Goal: Task Accomplishment & Management: Complete application form

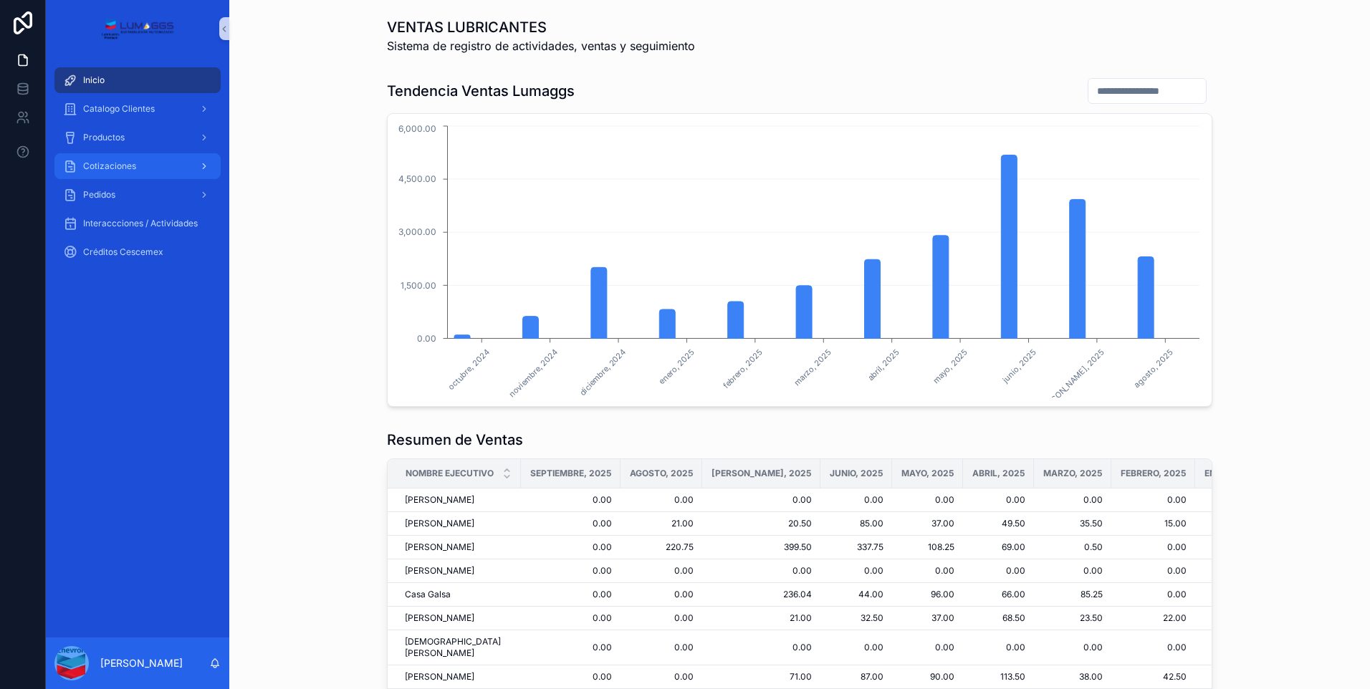
click at [112, 165] on span "Cotizaciones" at bounding box center [109, 165] width 53 height 11
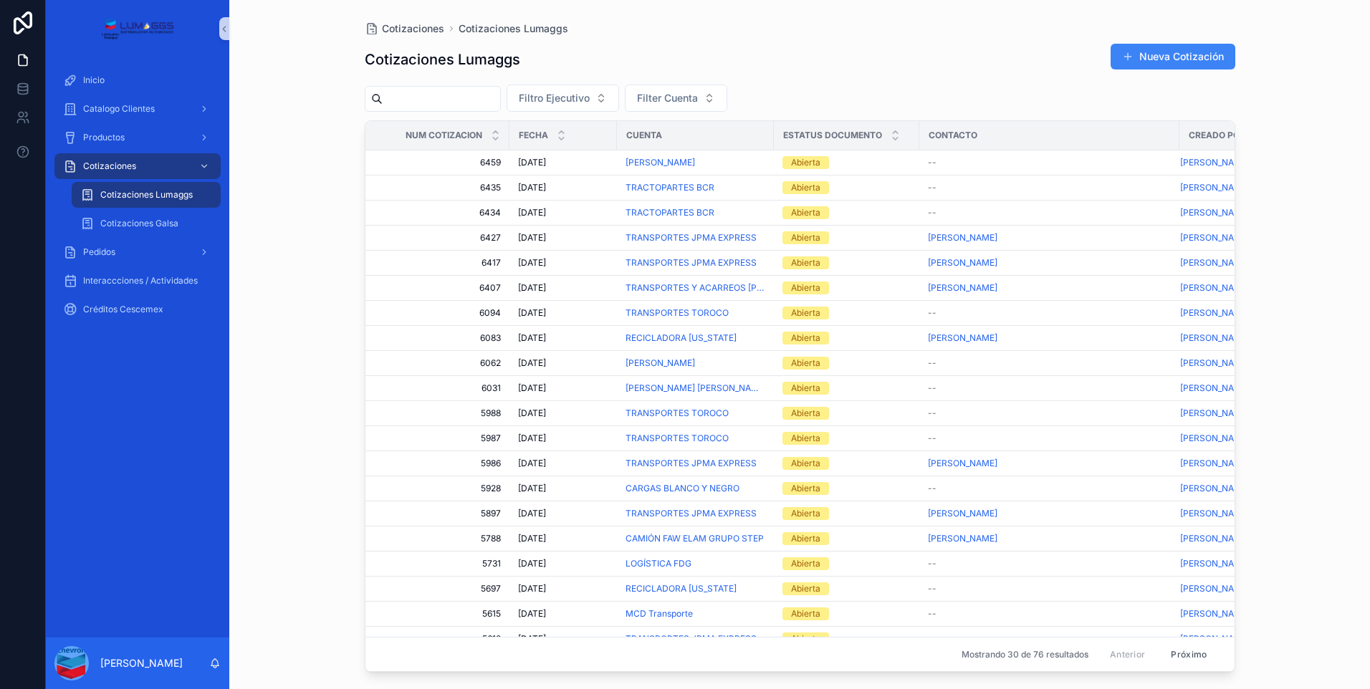
click at [183, 191] on span "Cotizaciones Lumaggs" at bounding box center [146, 194] width 92 height 11
click at [1206, 54] on font "Nueva Cotización" at bounding box center [1181, 56] width 85 height 14
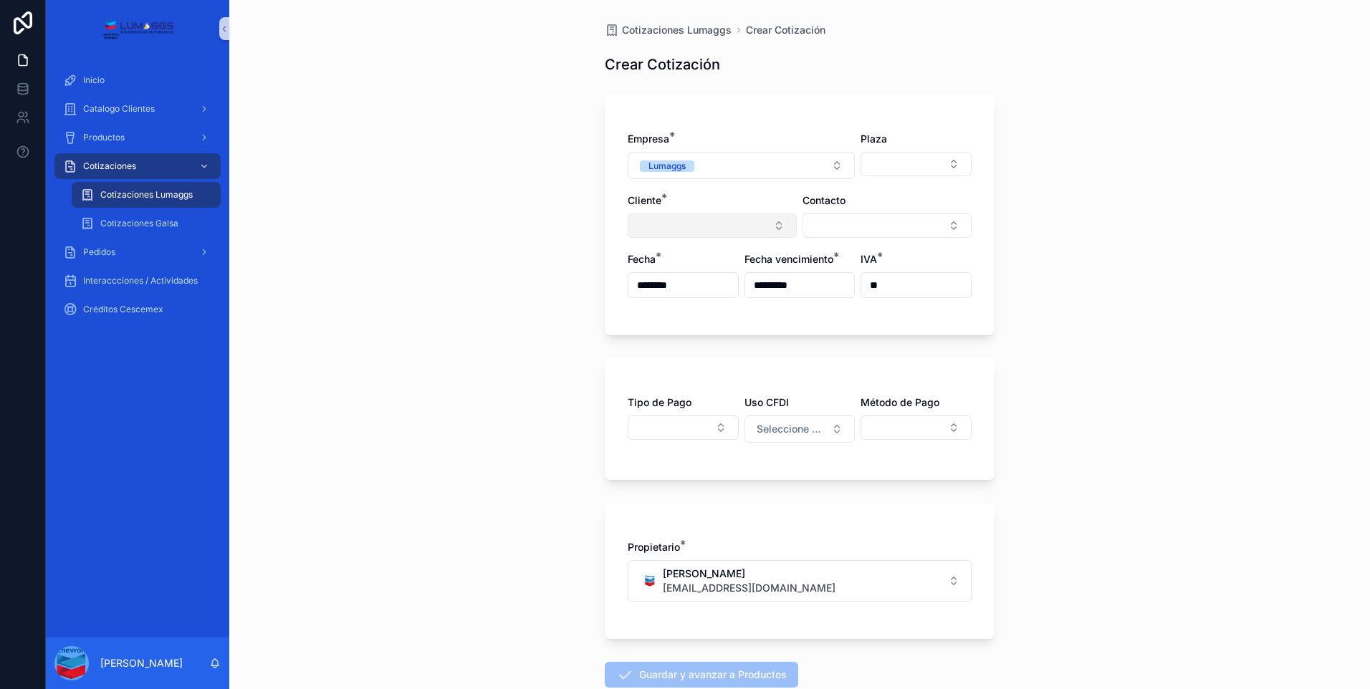
click at [688, 227] on button "Seleccionar botón" at bounding box center [711, 225] width 169 height 24
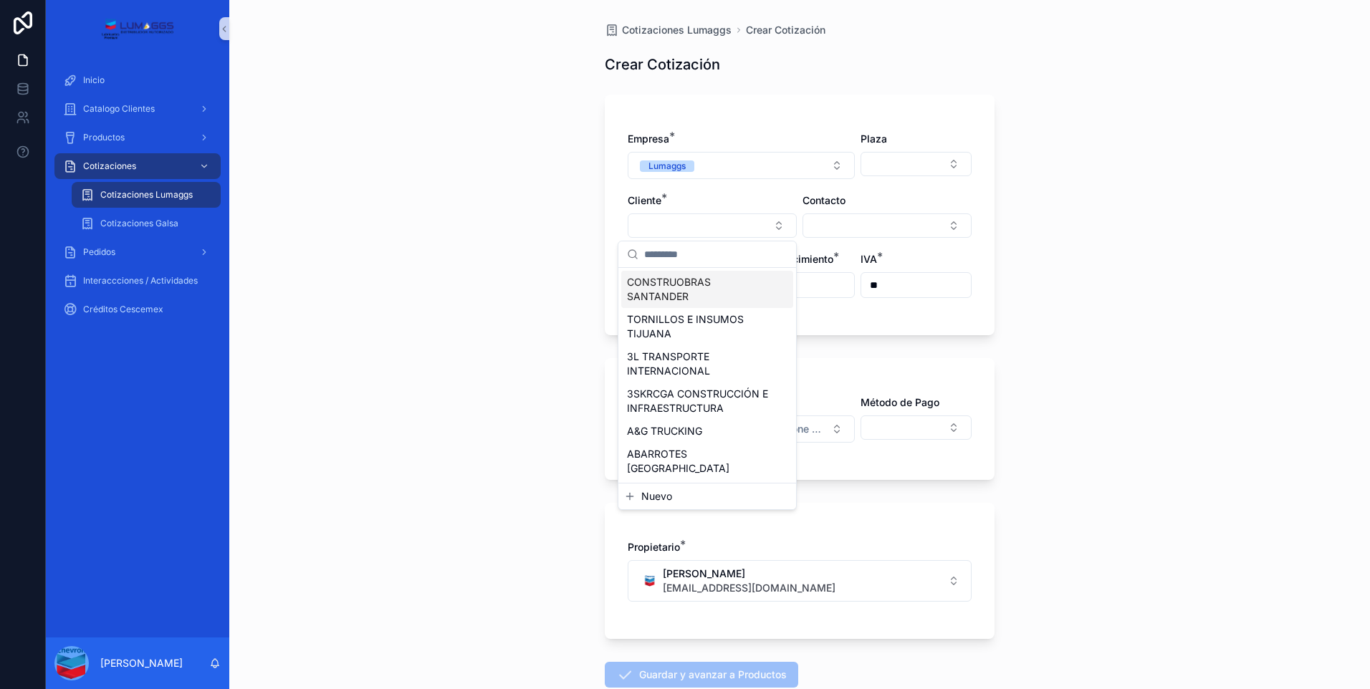
click at [700, 254] on input "text" at bounding box center [715, 254] width 143 height 26
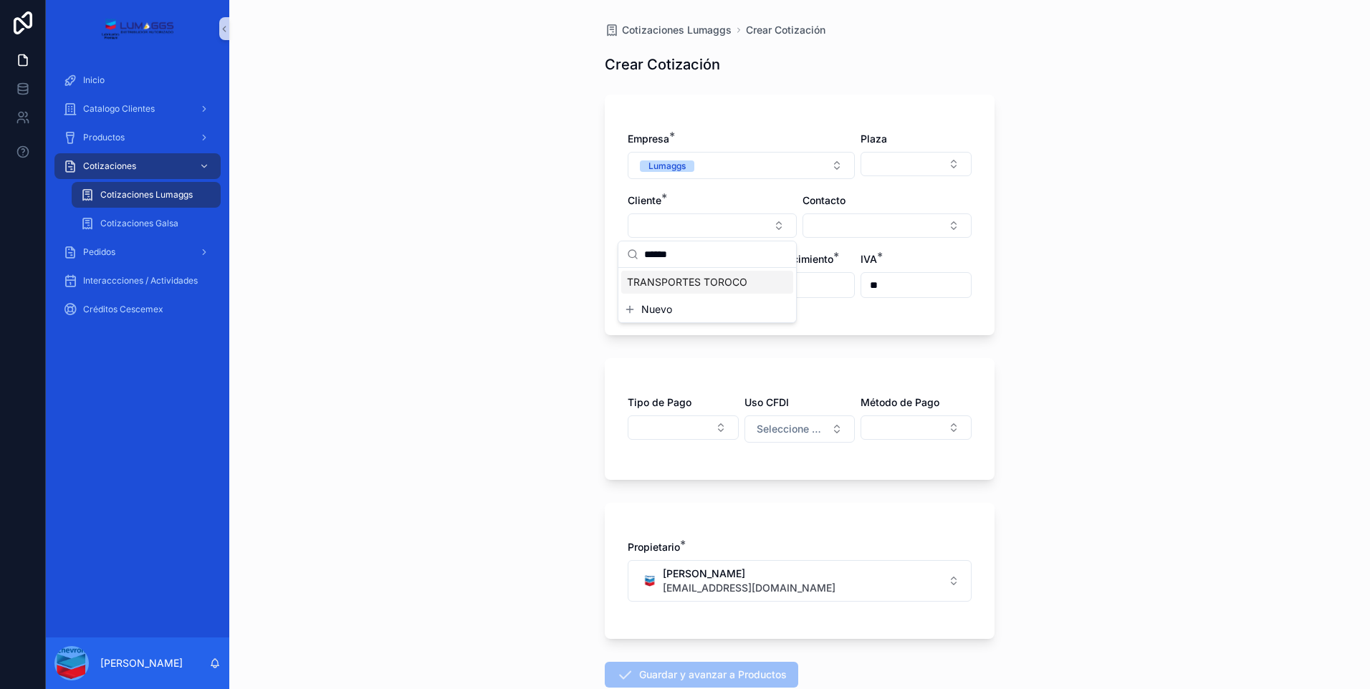
type input "******"
click at [715, 282] on span "TRANSPORTES TOROCO" at bounding box center [687, 282] width 120 height 14
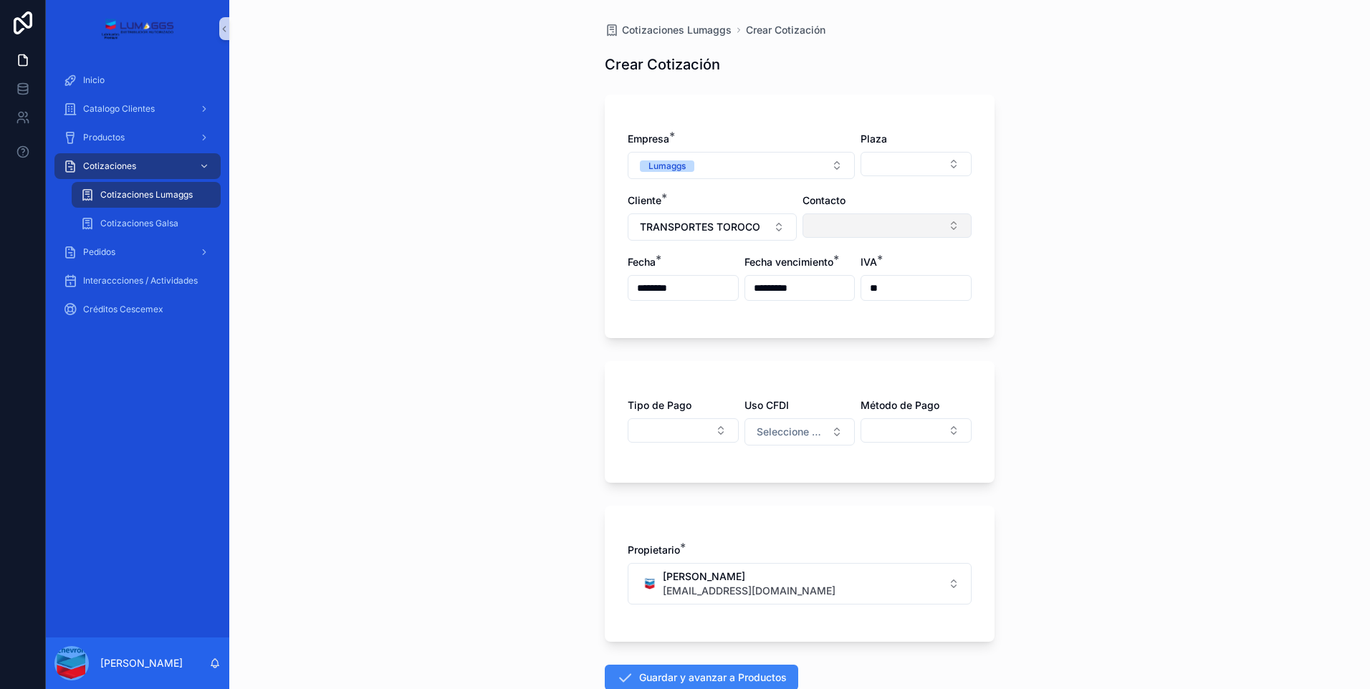
click at [875, 218] on button "Seleccionar botón" at bounding box center [886, 225] width 169 height 24
click at [908, 285] on div "[PERSON_NAME]" at bounding box center [882, 282] width 172 height 23
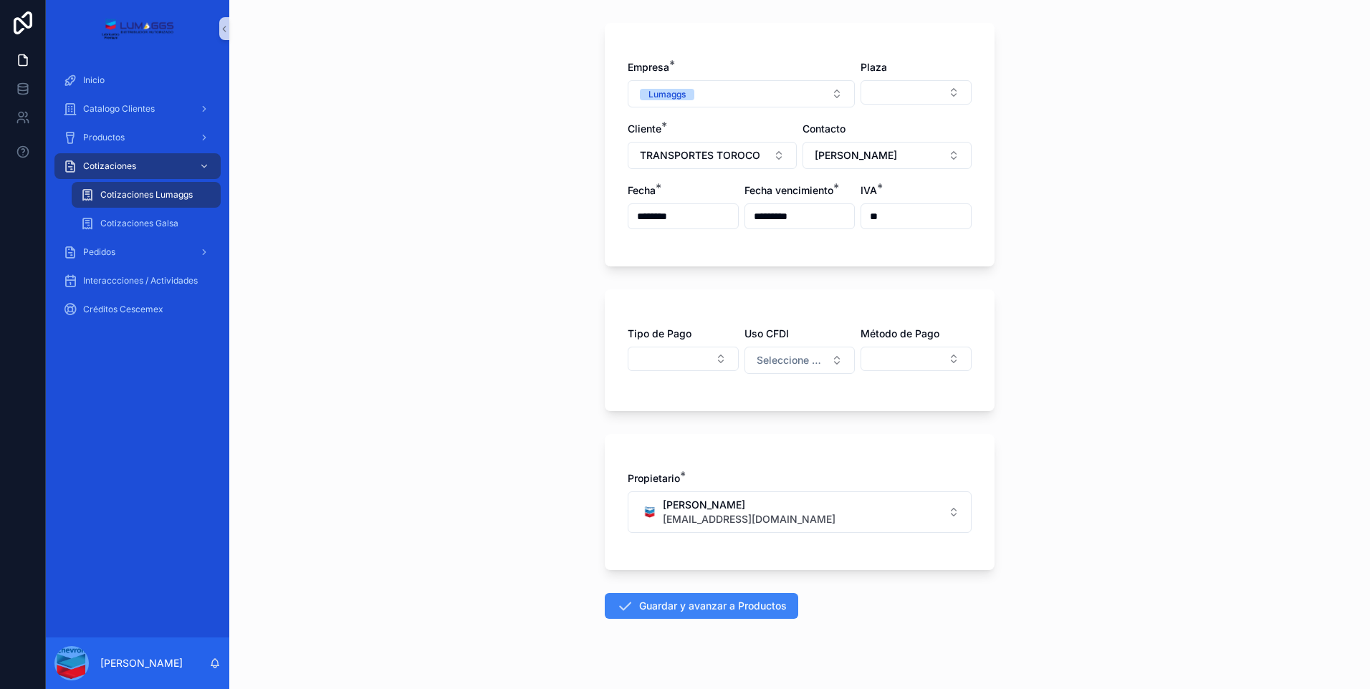
scroll to position [93, 0]
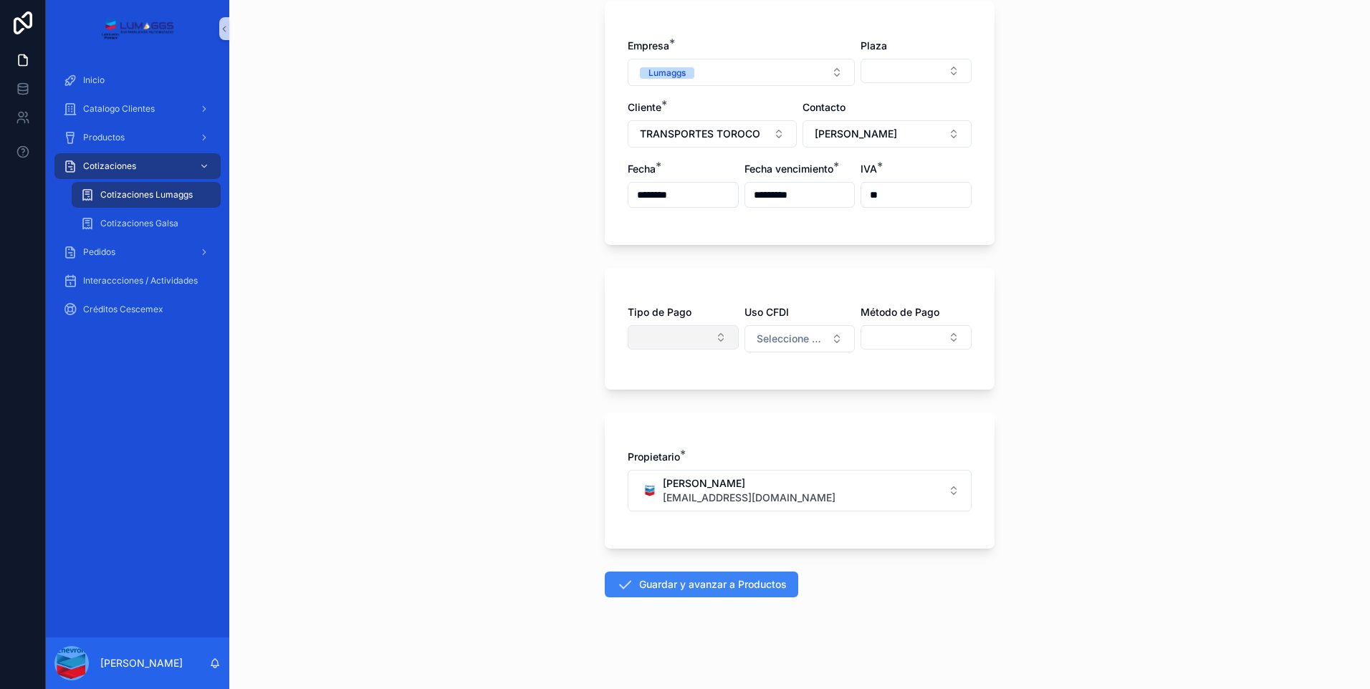
click at [643, 341] on button "Seleccionar botón" at bounding box center [682, 337] width 111 height 24
click at [642, 420] on span "Crédito Directo" at bounding box center [632, 417] width 71 height 14
click at [913, 342] on button "Seleccionar botón" at bounding box center [915, 337] width 111 height 24
click at [905, 393] on span "Transferencia electrónica" at bounding box center [889, 394] width 118 height 14
click at [745, 586] on font "Guardar y avanzar a Productos" at bounding box center [713, 584] width 148 height 14
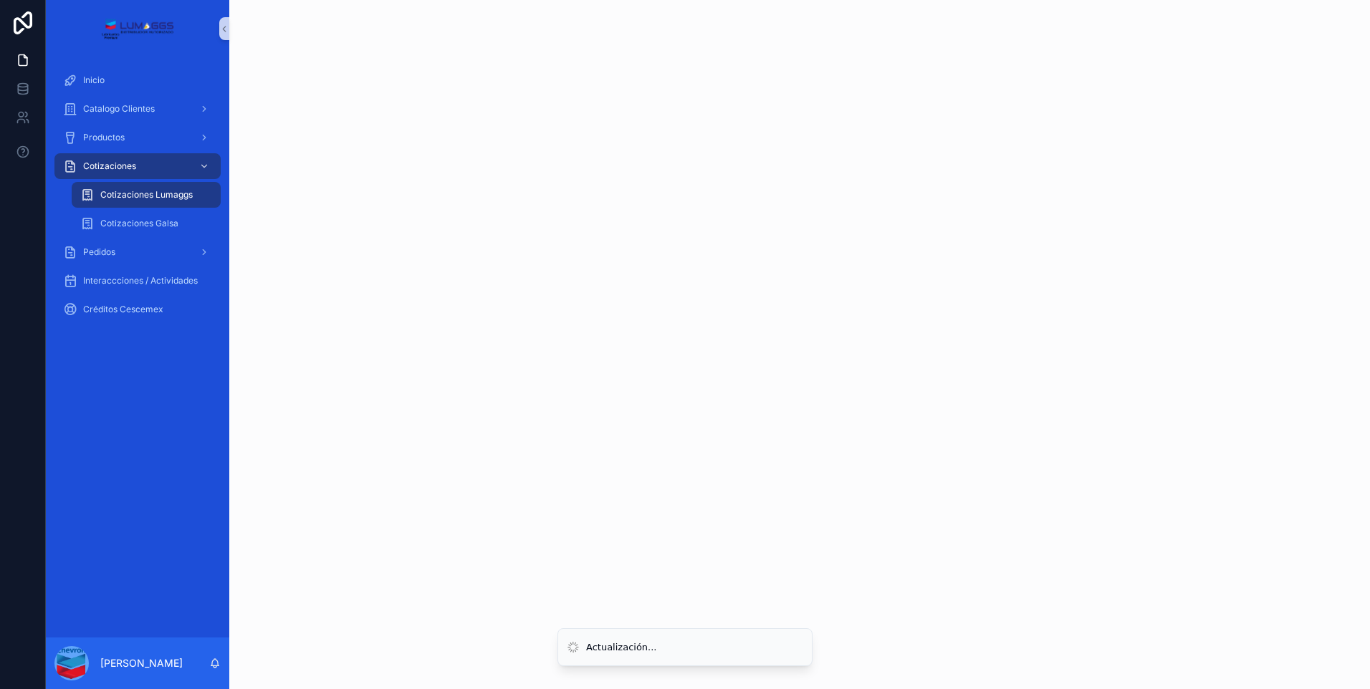
scroll to position [0, 0]
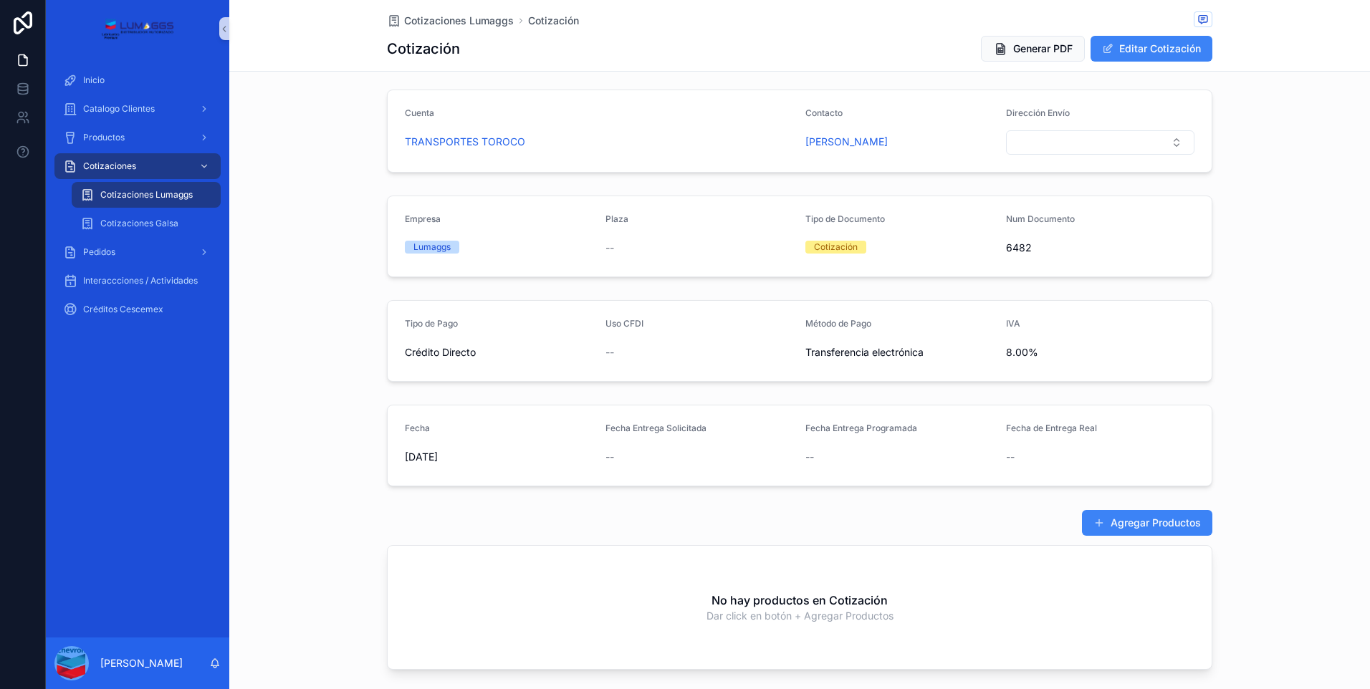
scroll to position [215, 0]
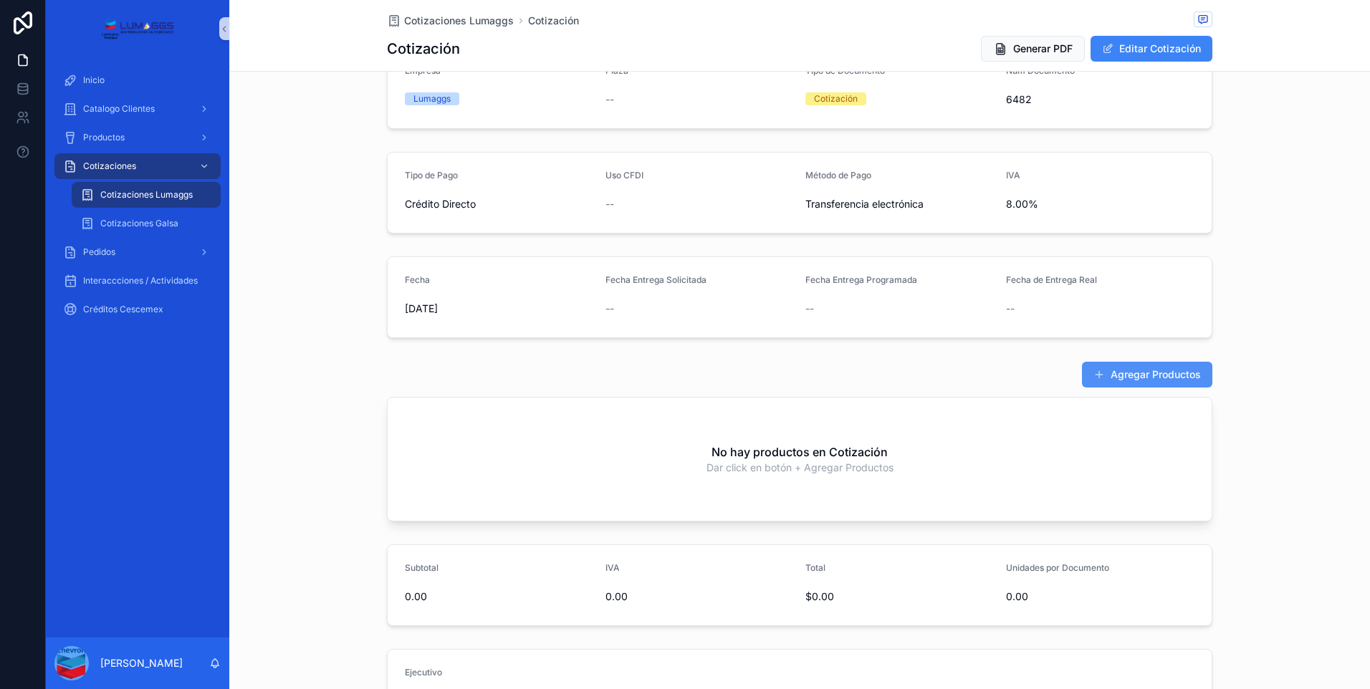
click at [1169, 380] on font "Agregar Productos" at bounding box center [1155, 374] width 90 height 14
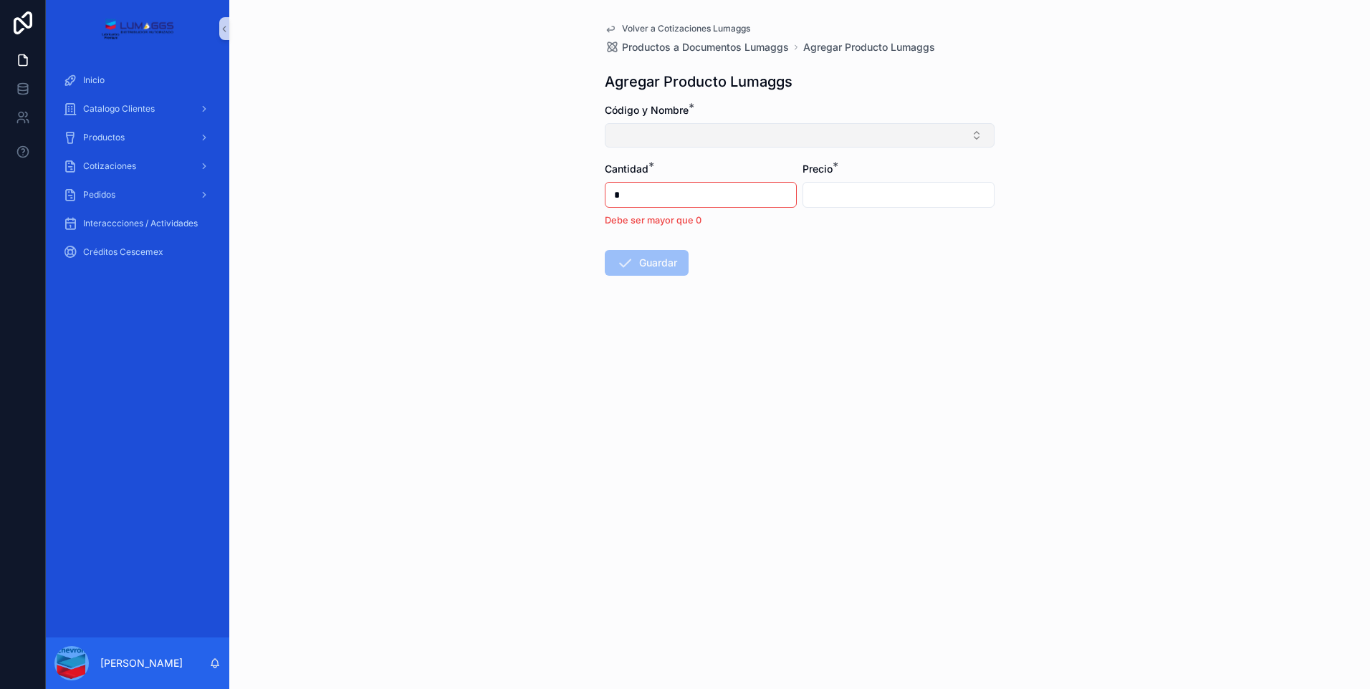
click at [703, 130] on button "Seleccionar botón" at bounding box center [800, 135] width 390 height 24
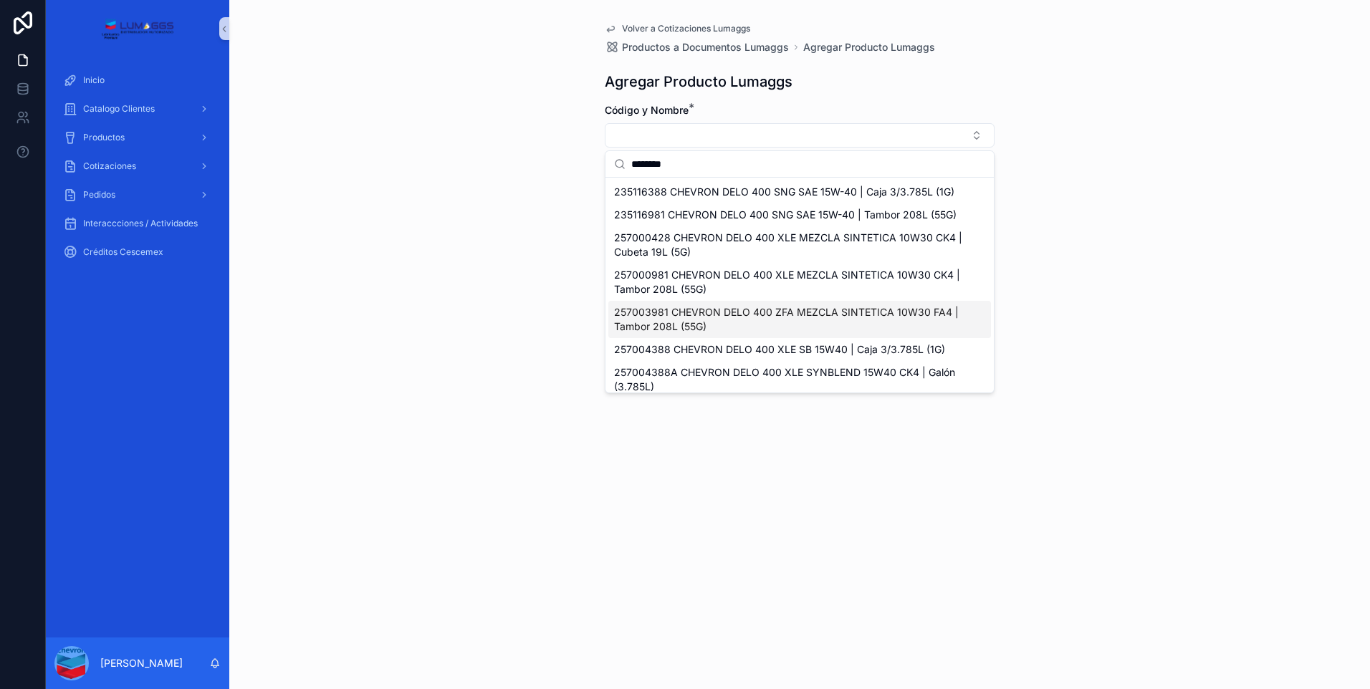
type input "********"
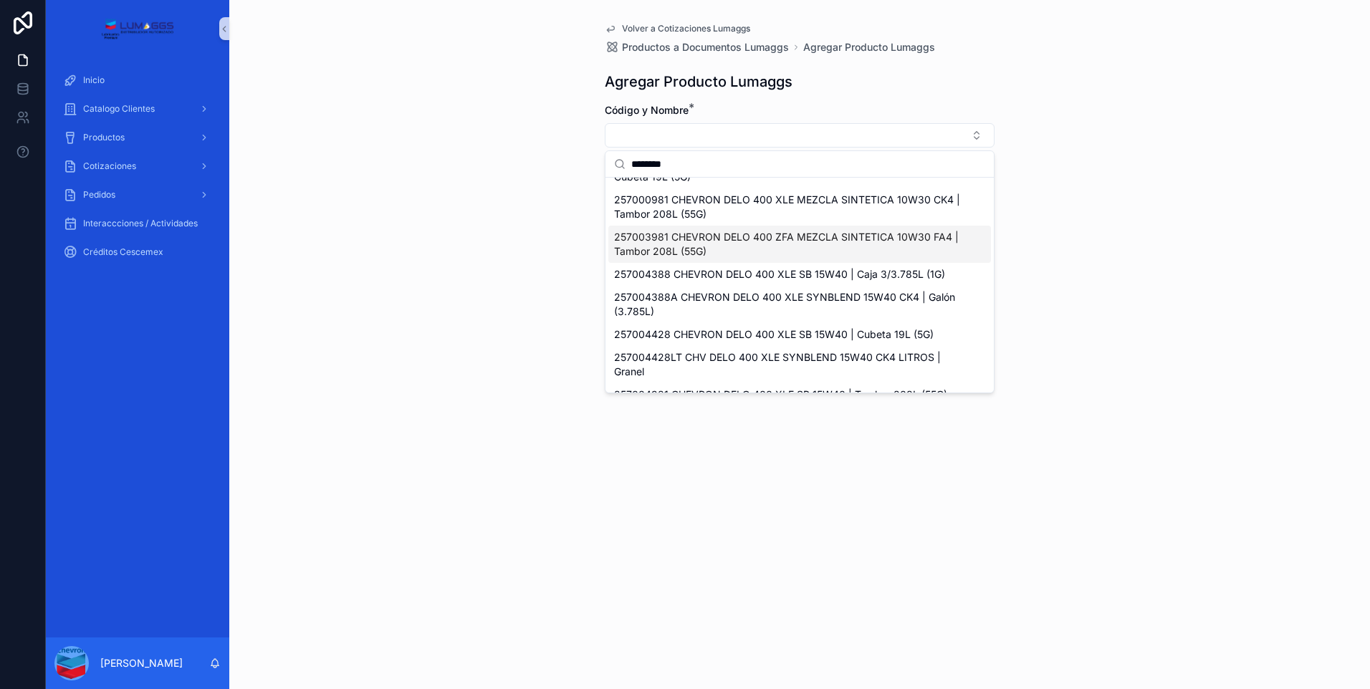
scroll to position [129, 0]
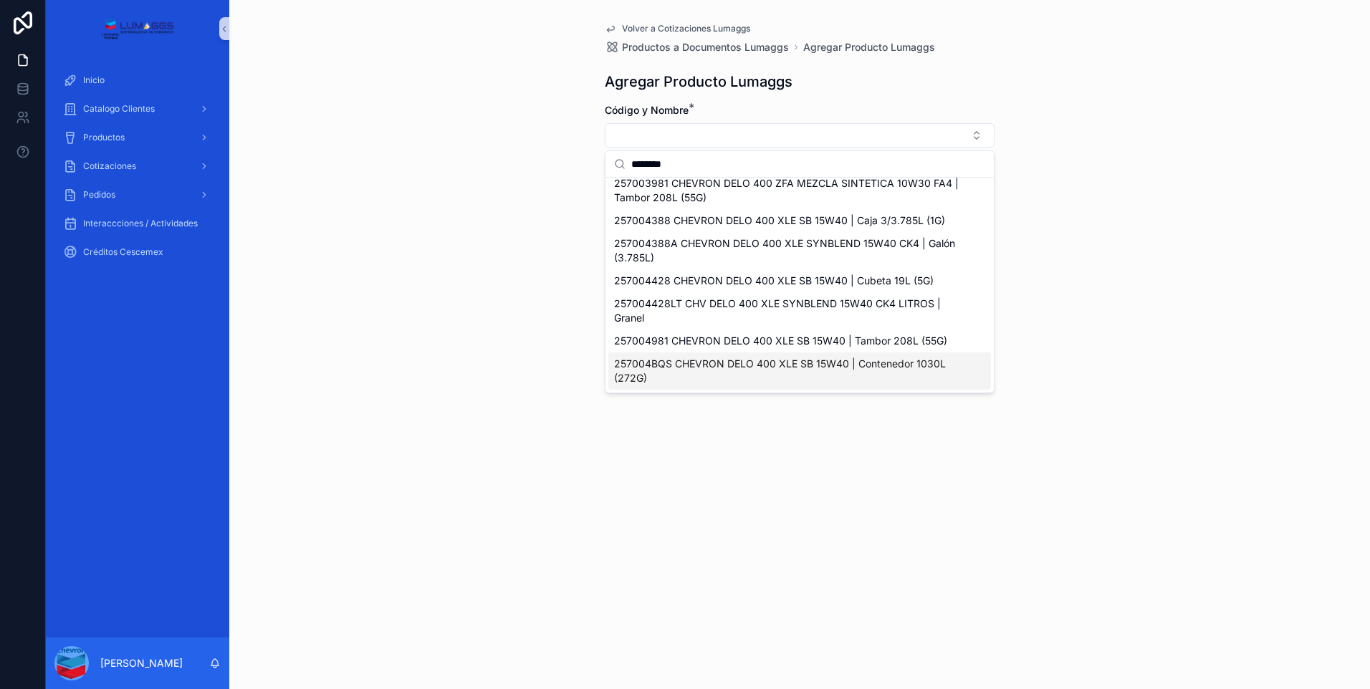
click at [789, 367] on span "257004BQS CHEVRON DELO 400 XLE SB 15W40 | Contenedor 1030L (272G)" at bounding box center [791, 371] width 354 height 29
type input "**********"
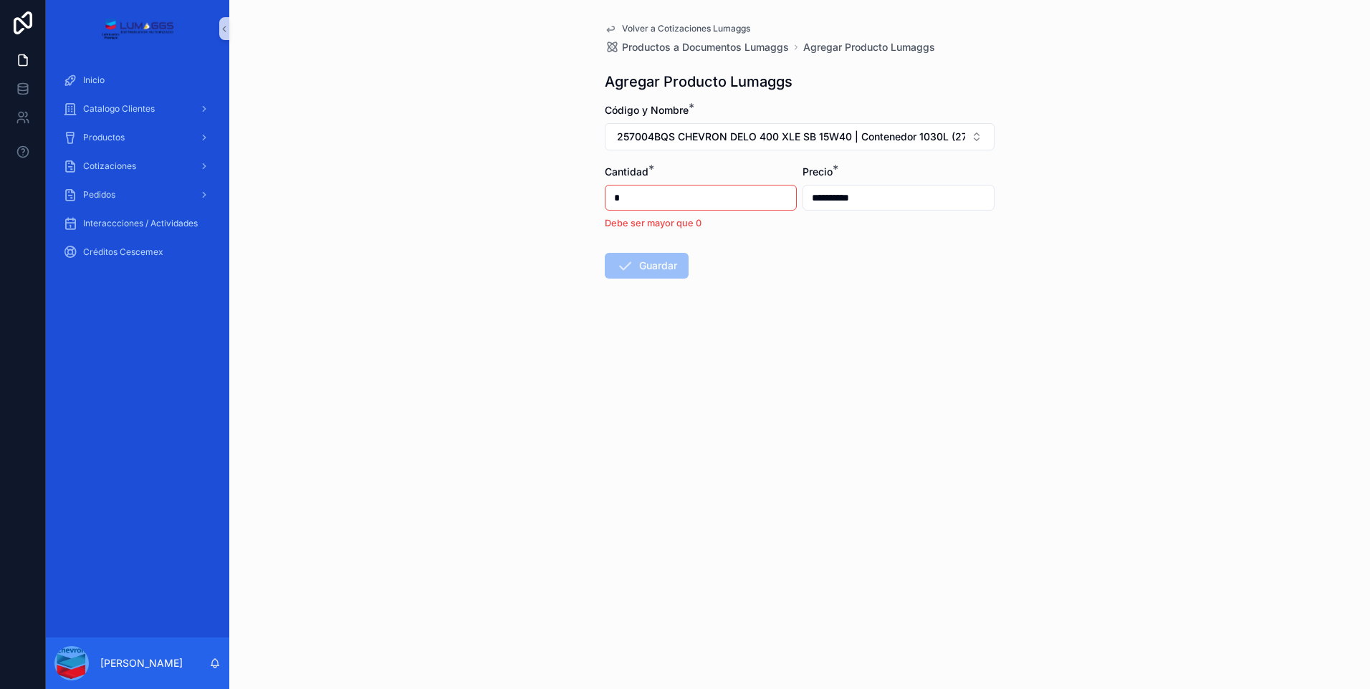
click at [721, 201] on input "*" at bounding box center [700, 198] width 191 height 20
type input "*"
click at [650, 250] on font "Guardar" at bounding box center [658, 246] width 38 height 14
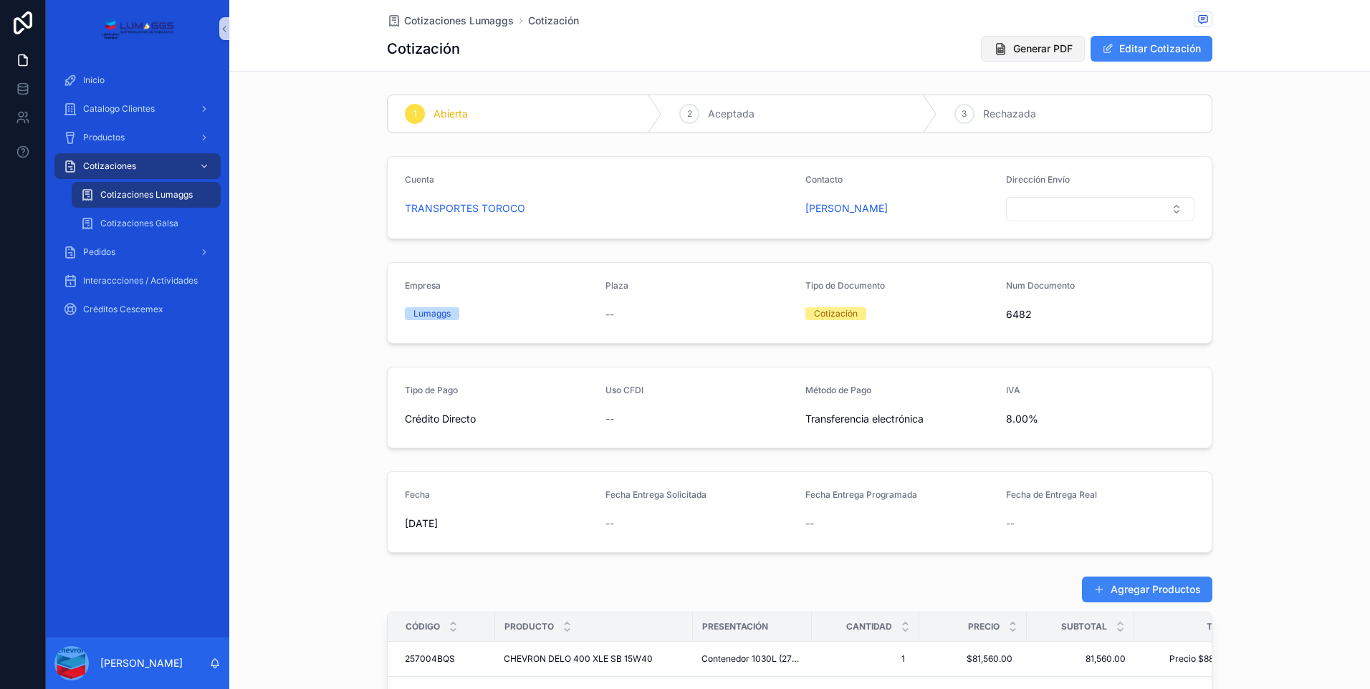
click at [1059, 48] on span "Generar PDF" at bounding box center [1042, 49] width 59 height 14
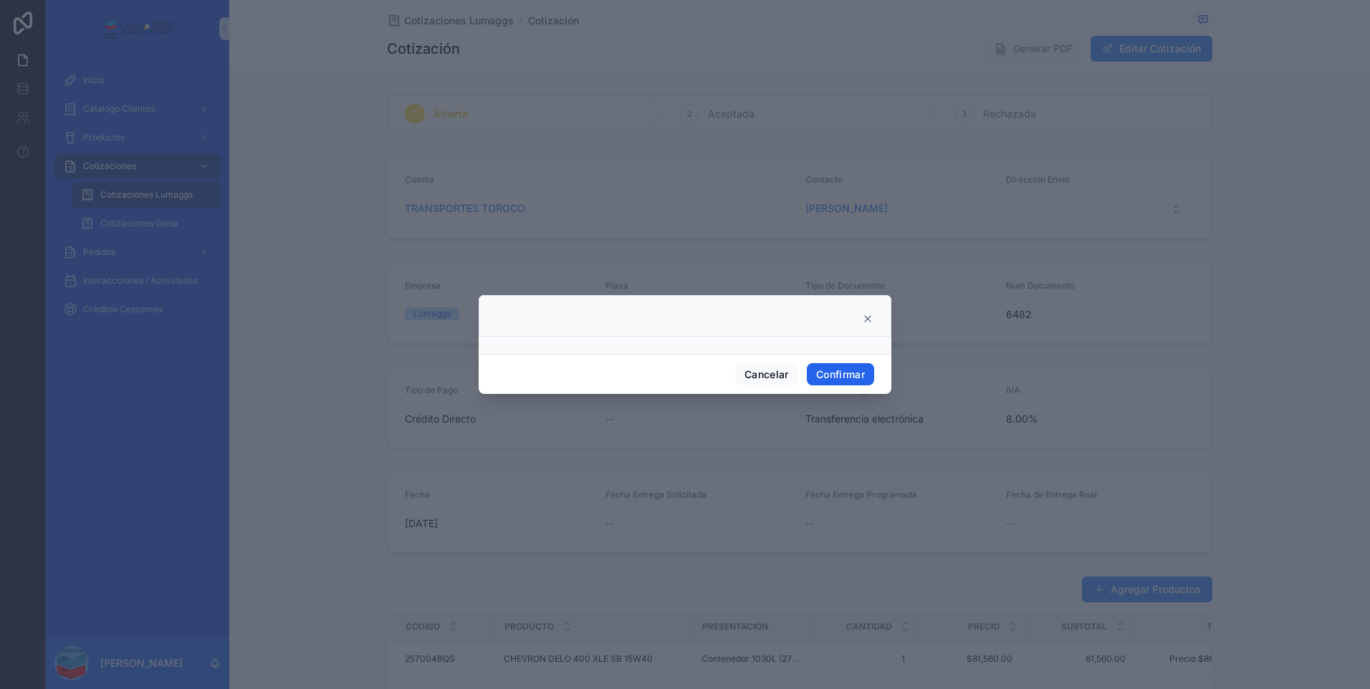
click at [843, 368] on button "Confirmar" at bounding box center [840, 374] width 67 height 23
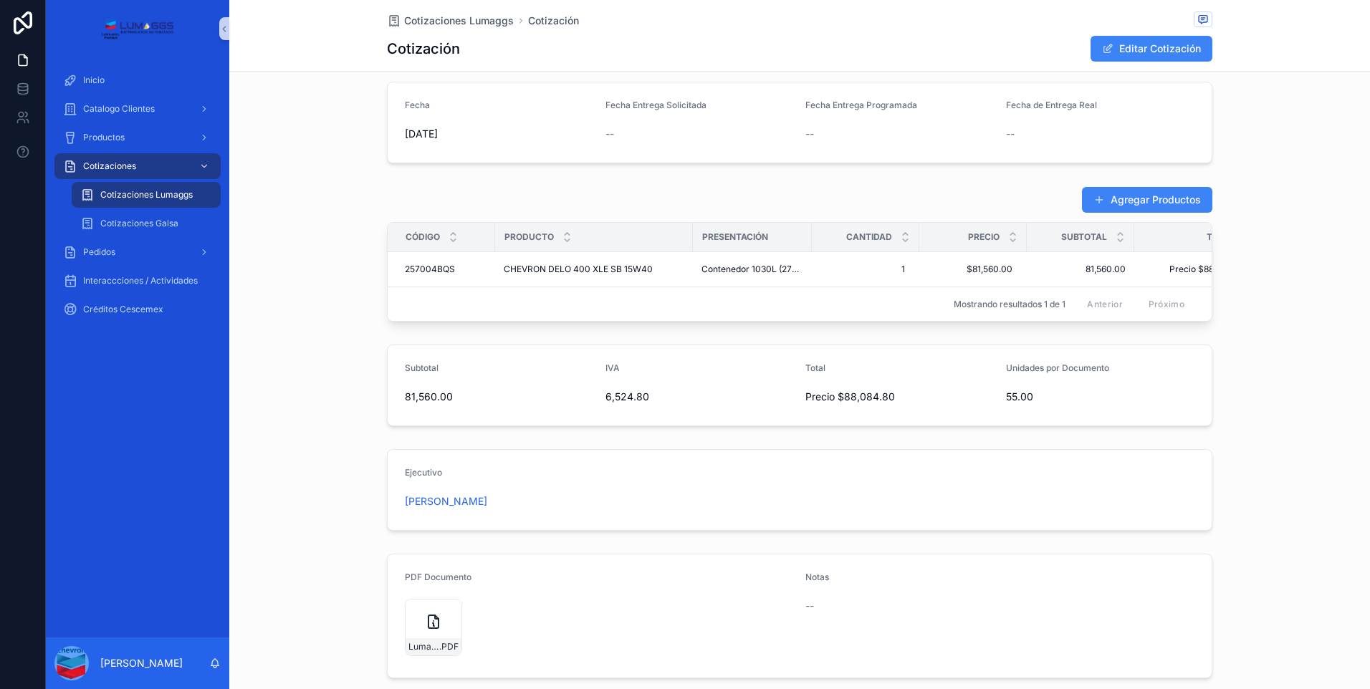
scroll to position [487, 0]
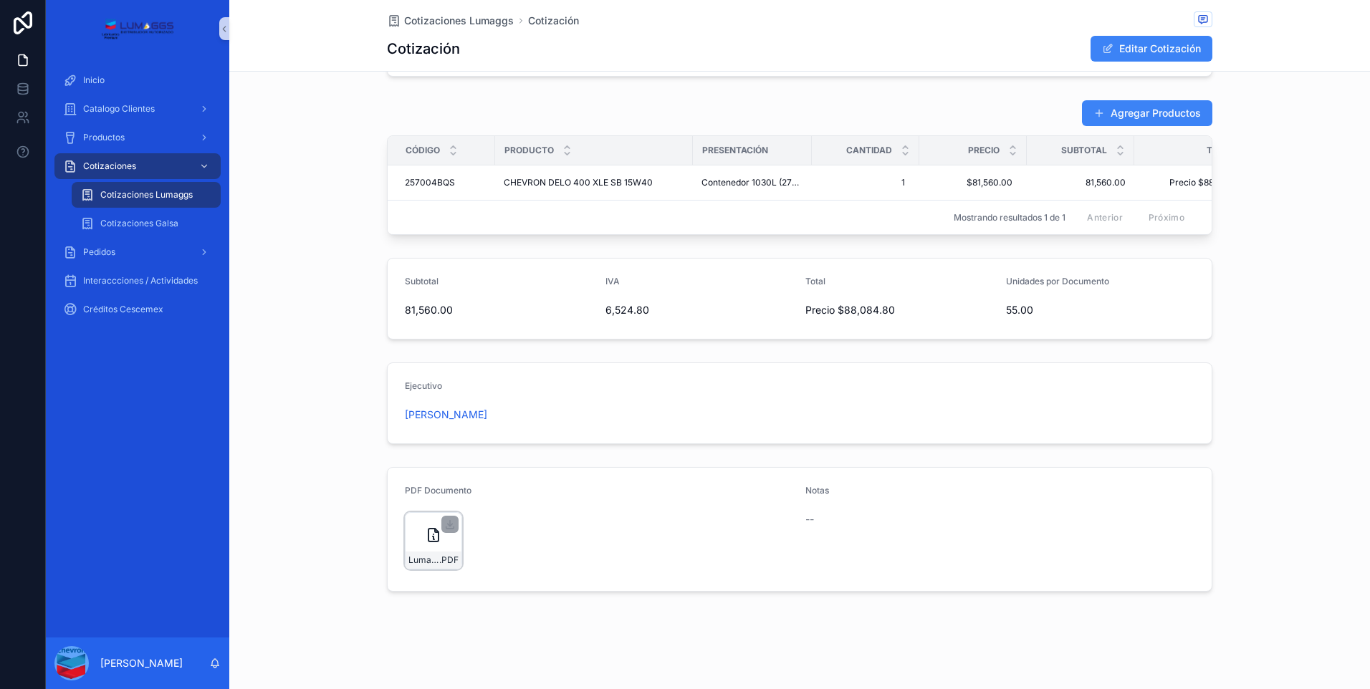
click at [433, 539] on icon at bounding box center [433, 535] width 10 height 13
